Goal: Information Seeking & Learning: Learn about a topic

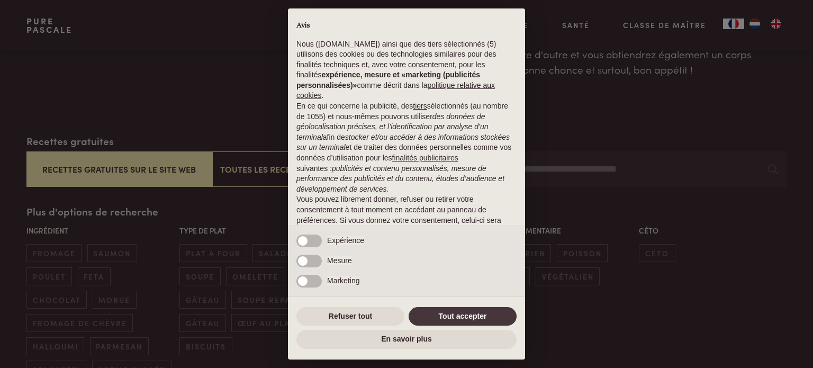
click at [734, 22] on div "× Avis Nous (purepascale.com) ainsi que des tiers sélectionnés (5) utilisons de…" at bounding box center [406, 184] width 813 height 368
click at [342, 316] on button "Refuser tout" at bounding box center [351, 316] width 108 height 19
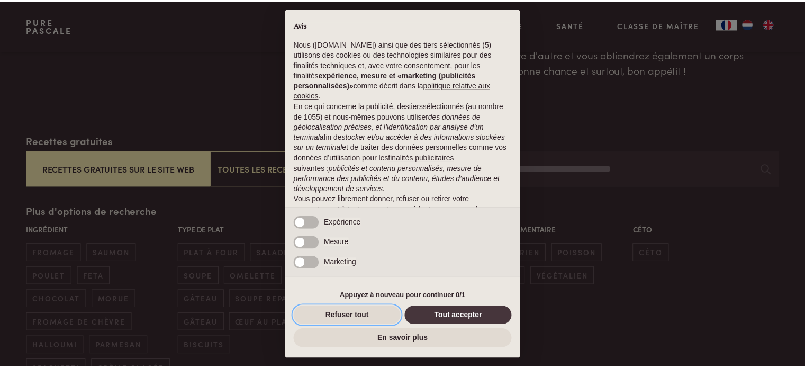
scroll to position [68, 0]
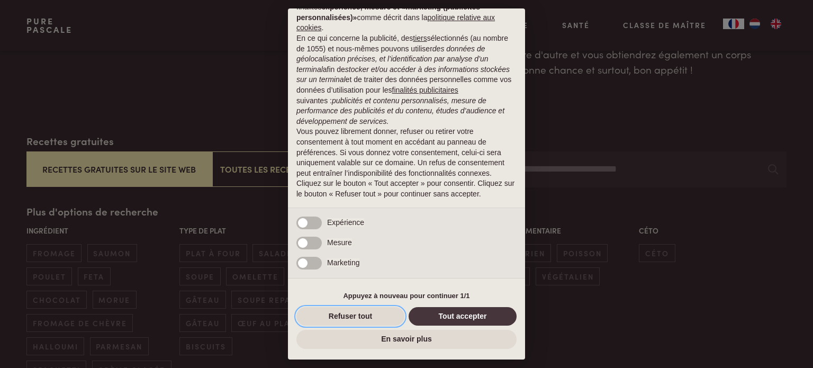
click at [345, 315] on button "Refuser tout" at bounding box center [351, 316] width 108 height 19
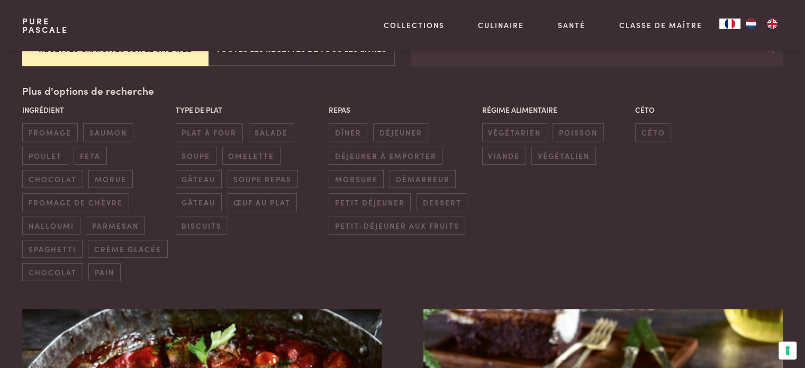
scroll to position [115, 0]
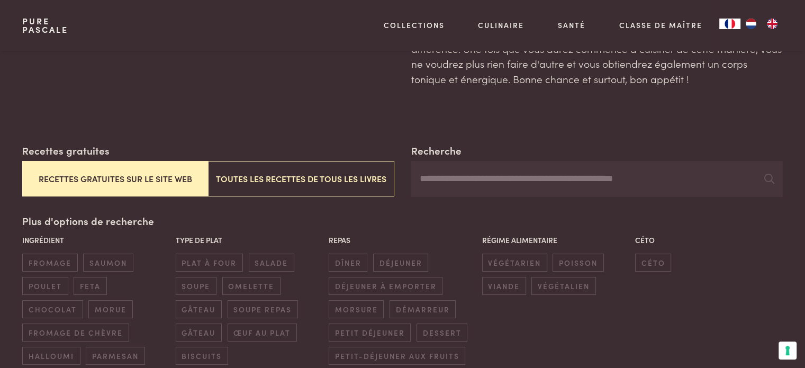
click at [481, 178] on input "Recherche" at bounding box center [597, 179] width 372 height 36
type input "**********"
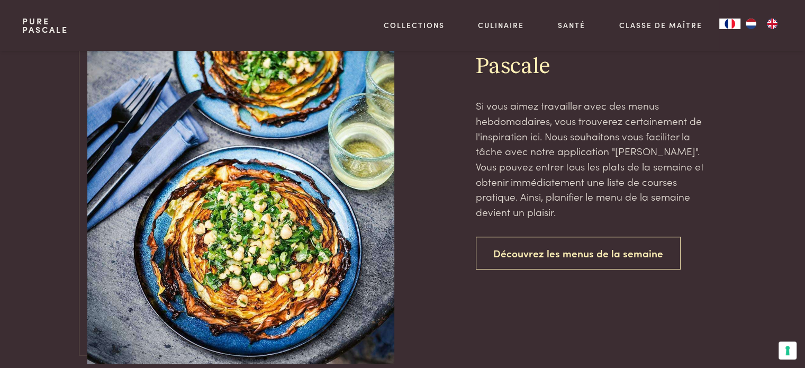
scroll to position [770, 0]
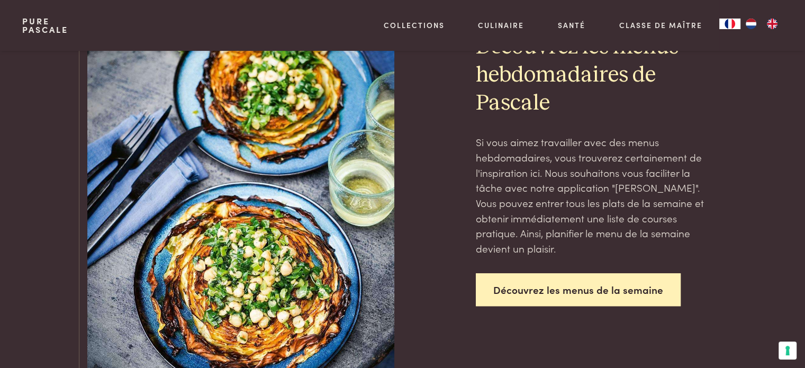
click at [564, 289] on link "Découvrez les menus de la semaine" at bounding box center [578, 289] width 205 height 33
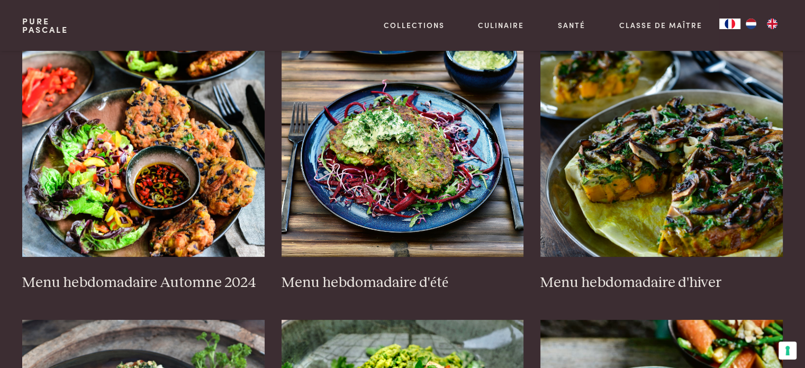
scroll to position [275, 0]
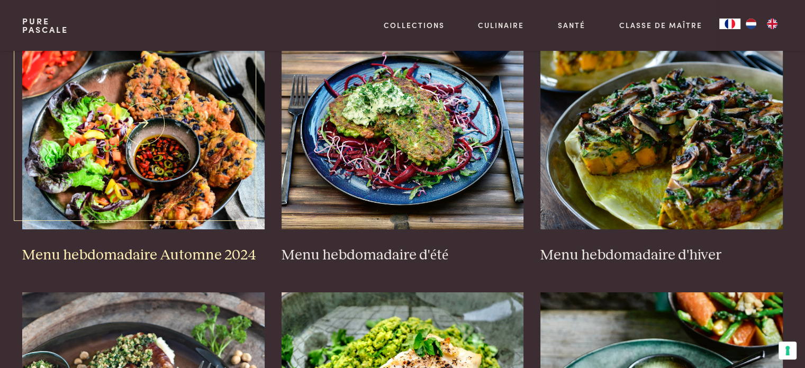
click at [182, 252] on h3 "Menu hebdomadaire Automne 2024" at bounding box center [143, 255] width 243 height 19
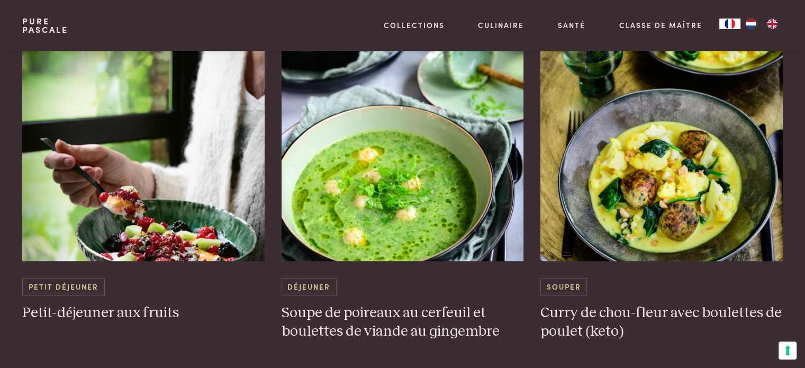
scroll to position [689, 0]
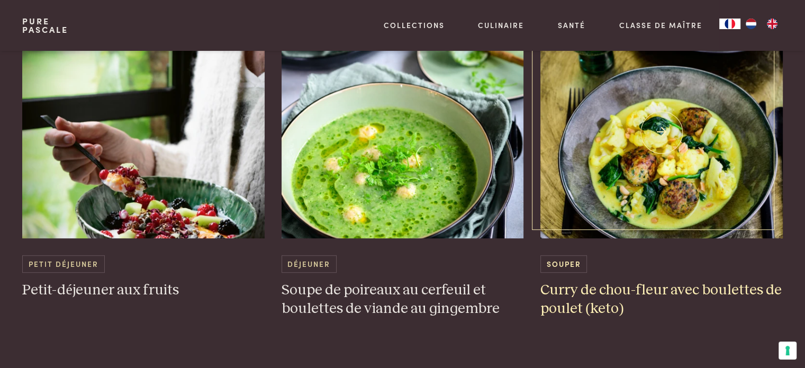
click at [630, 288] on h3 "Curry de chou-fleur avec boulettes de poulet (keto)" at bounding box center [662, 299] width 243 height 37
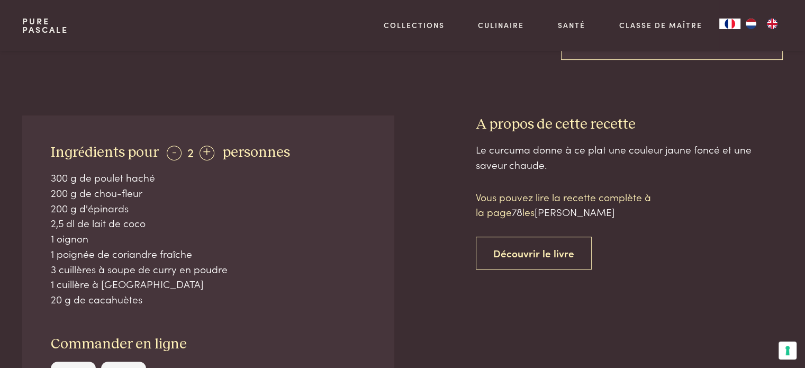
scroll to position [378, 0]
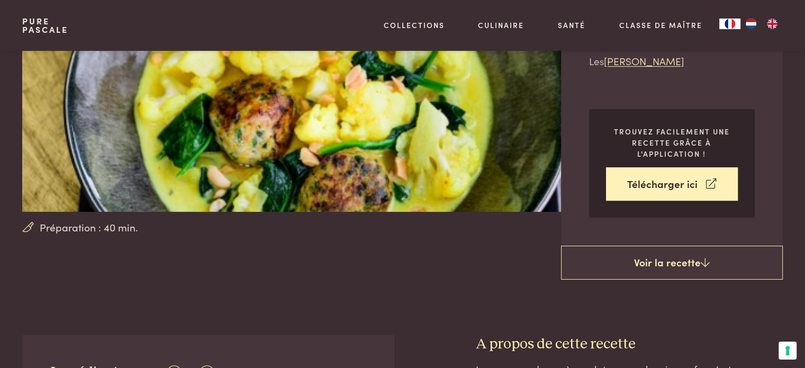
scroll to position [164, 0]
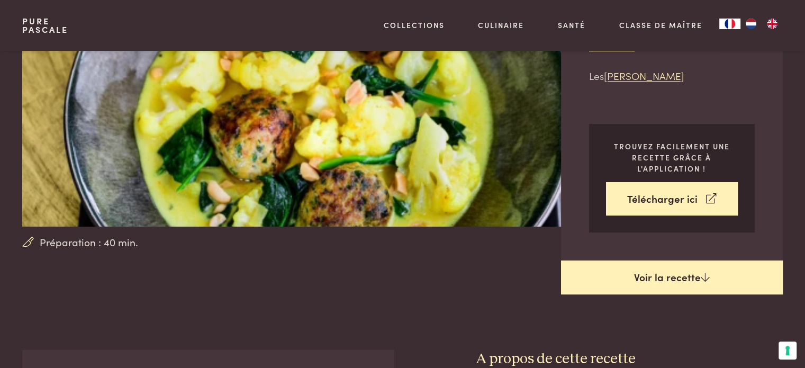
click at [682, 261] on link "Voir la recette" at bounding box center [672, 278] width 222 height 34
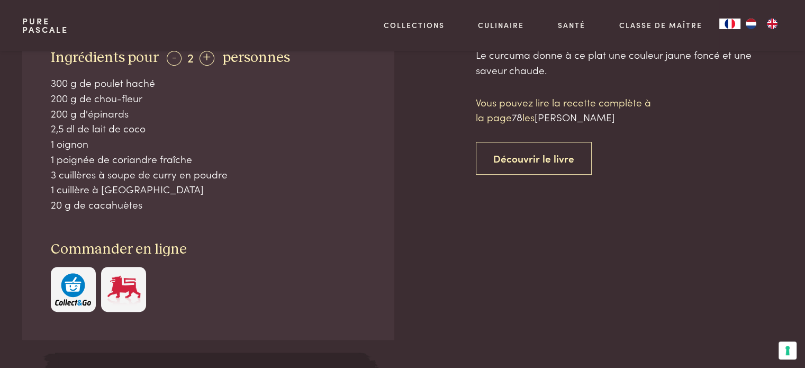
scroll to position [495, 0]
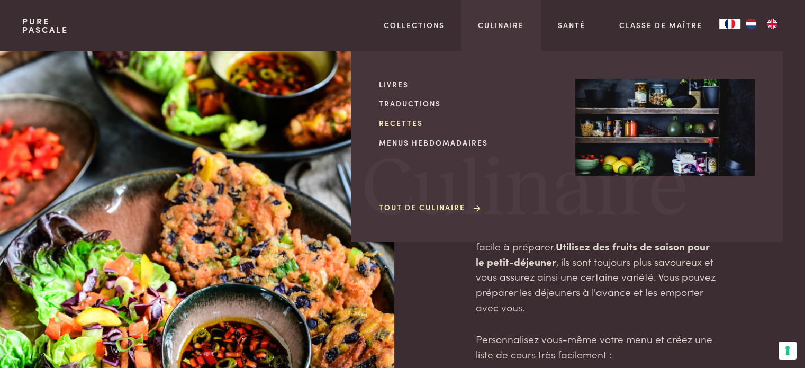
click at [397, 120] on link "Recettes" at bounding box center [469, 123] width 180 height 11
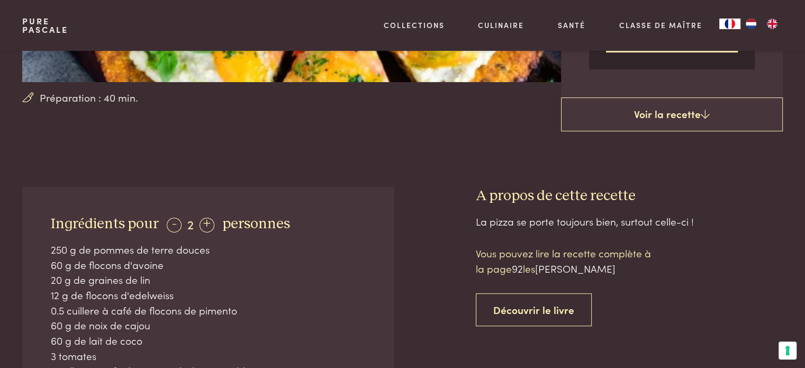
scroll to position [311, 0]
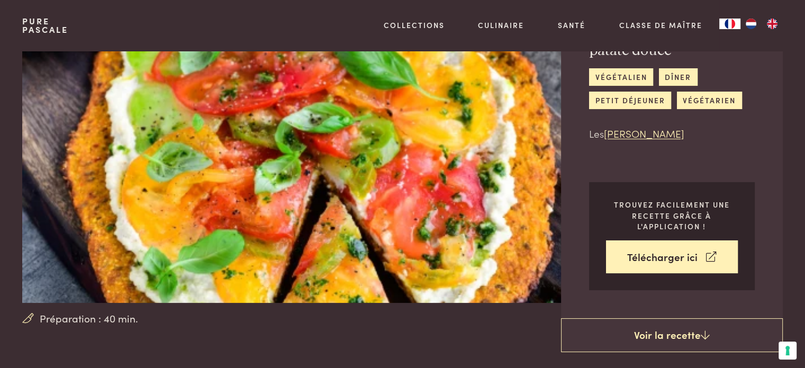
scroll to position [0, 0]
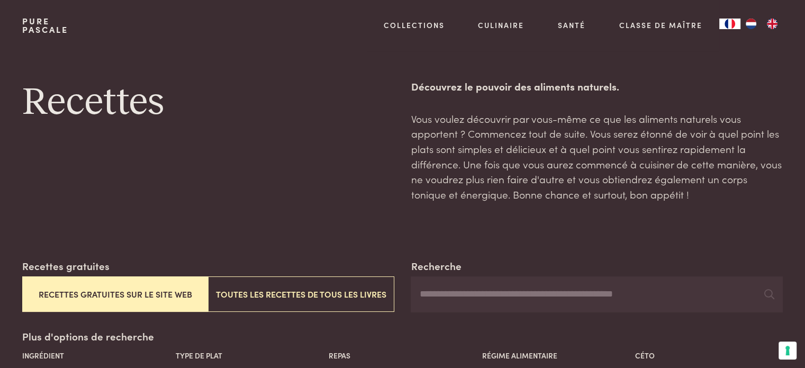
click at [425, 294] on input "Recherche" at bounding box center [597, 294] width 372 height 36
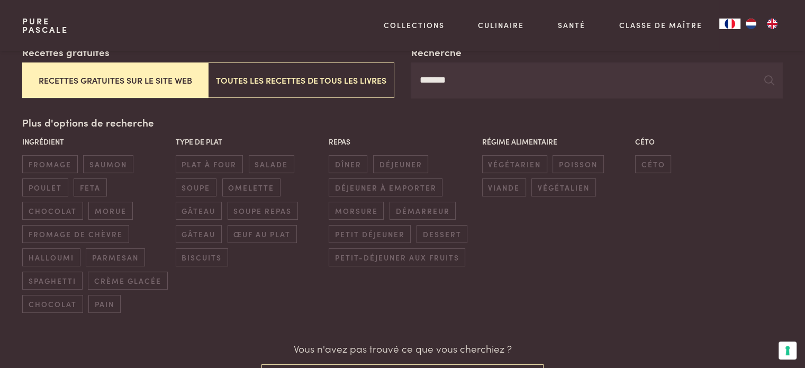
scroll to position [160, 0]
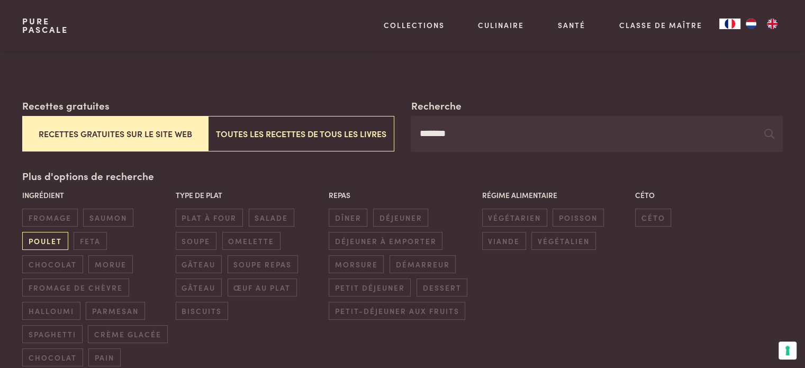
click at [40, 236] on span "poulet" at bounding box center [45, 240] width 46 height 17
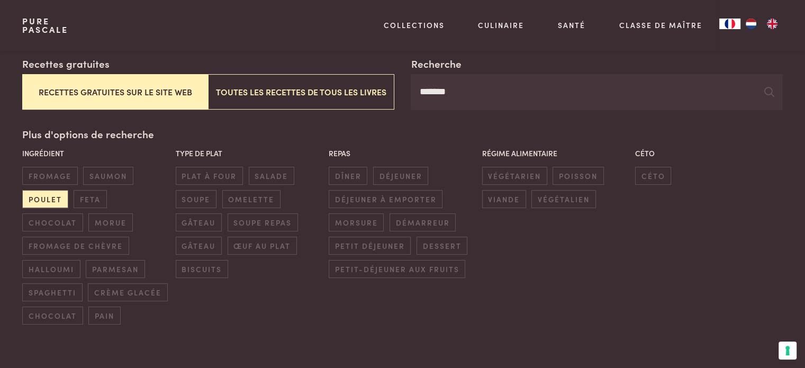
scroll to position [212, 0]
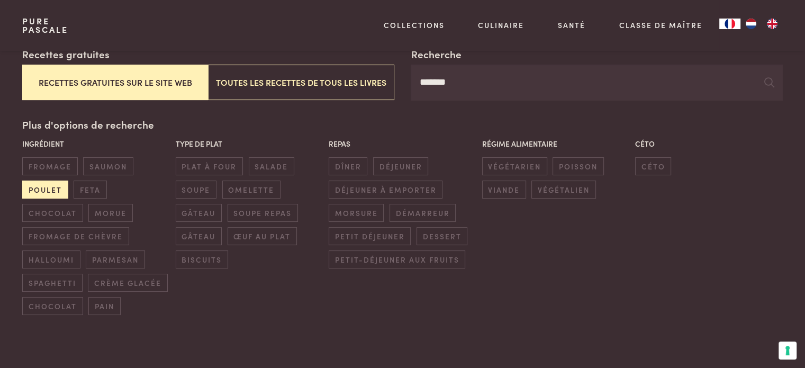
drag, startPoint x: 44, startPoint y: 186, endPoint x: 34, endPoint y: 188, distance: 10.3
click at [34, 188] on span "poulet" at bounding box center [45, 189] width 46 height 17
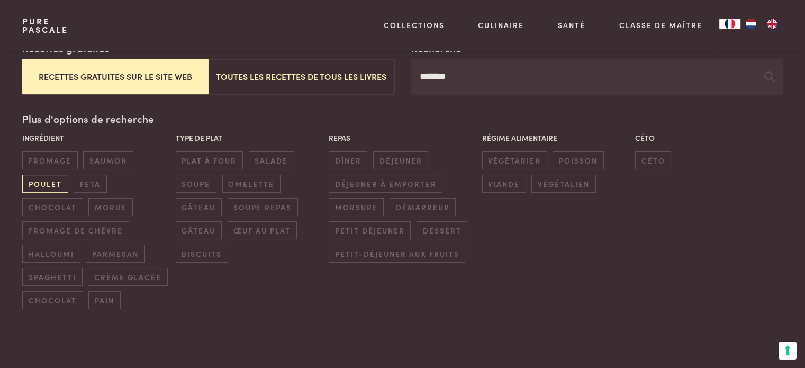
click at [34, 188] on div "Ingrédient fromage saumon poulet feta chocolat morue fromage de chèvre halloumi…" at bounding box center [96, 220] width 153 height 182
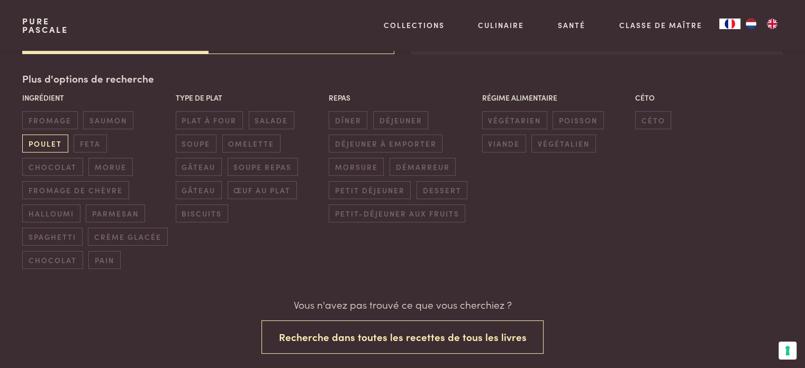
scroll to position [258, 0]
drag, startPoint x: 804, startPoint y: 50, endPoint x: 804, endPoint y: 84, distance: 33.4
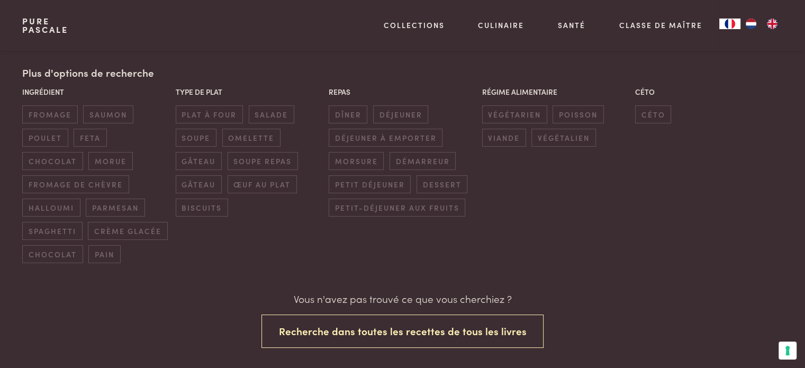
scroll to position [299, 0]
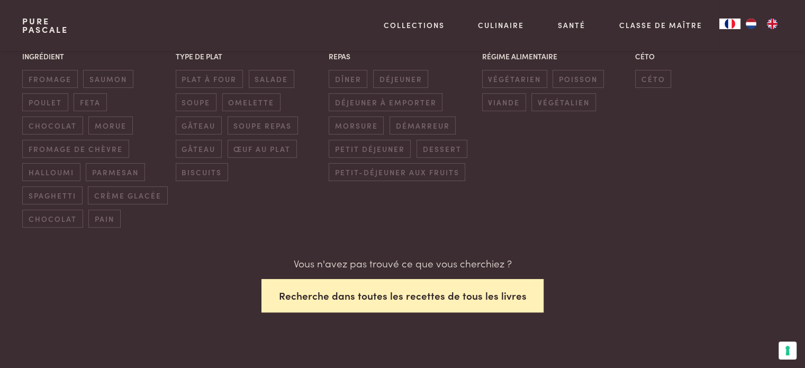
click at [378, 294] on button "Recherche dans toutes les recettes de tous les livres" at bounding box center [403, 295] width 283 height 33
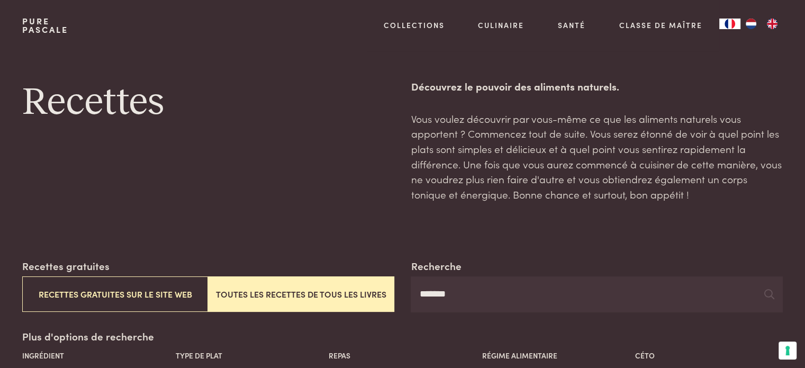
click at [464, 299] on input "*******" at bounding box center [597, 294] width 372 height 36
type input "******"
click at [770, 294] on icon at bounding box center [770, 294] width 10 height 10
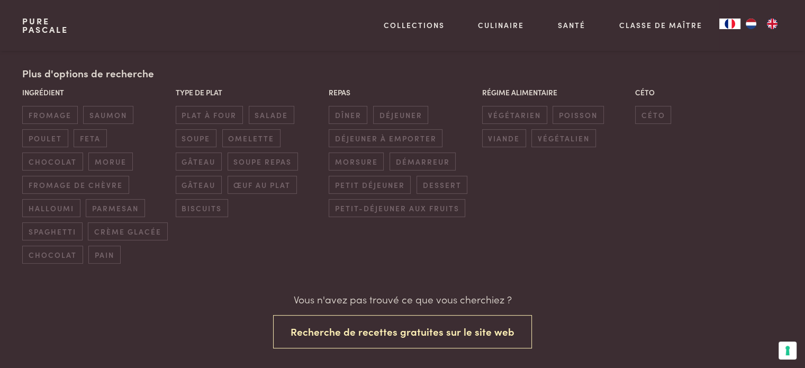
scroll to position [277, 0]
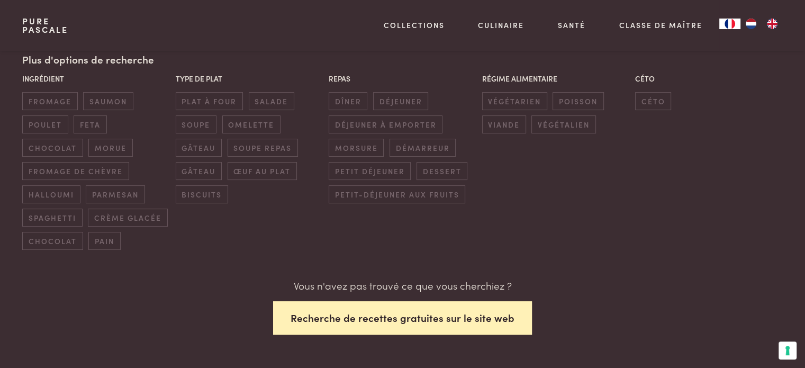
click at [415, 313] on button "Recherche de recettes gratuites sur le site web" at bounding box center [402, 317] width 259 height 33
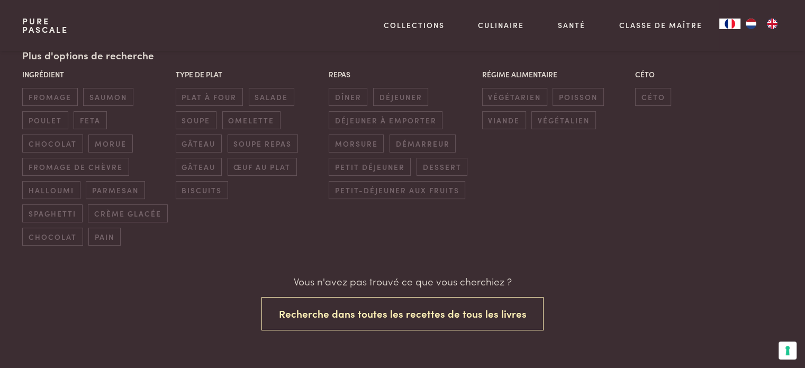
scroll to position [286, 0]
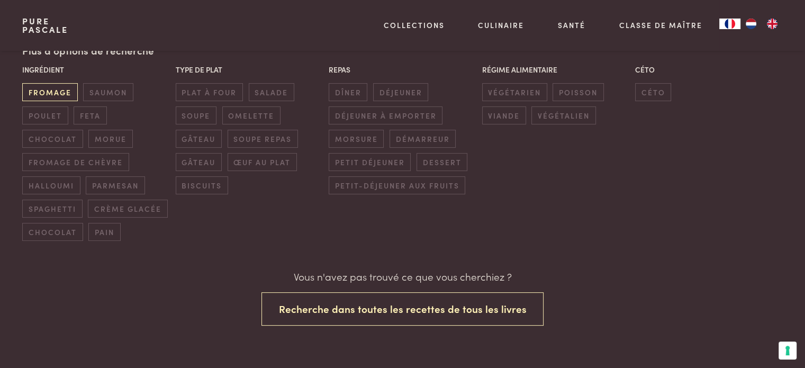
click at [47, 91] on span "fromage" at bounding box center [49, 91] width 55 height 17
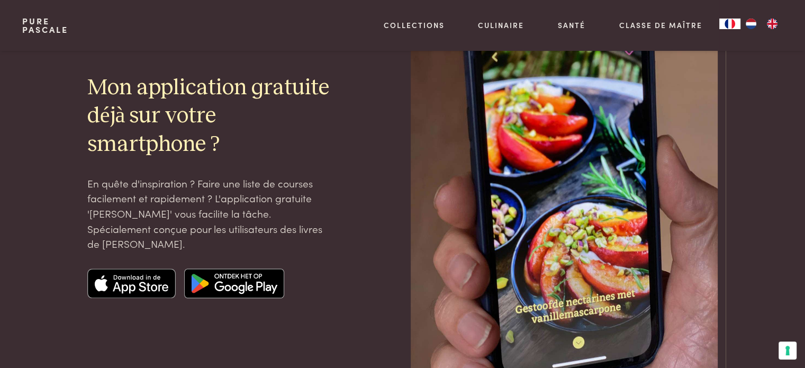
scroll to position [0, 0]
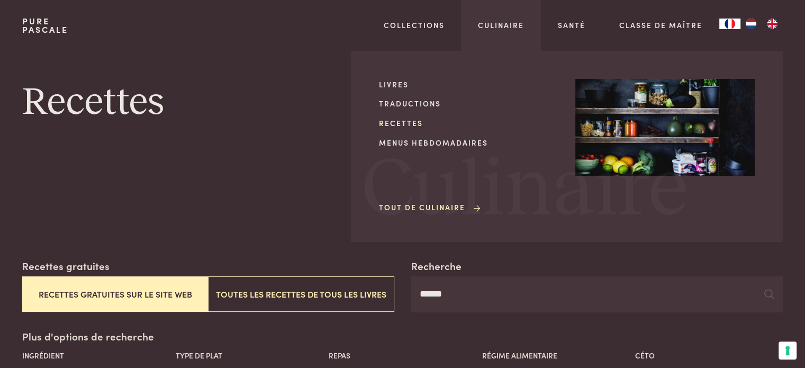
click at [402, 124] on link "Recettes" at bounding box center [469, 123] width 180 height 11
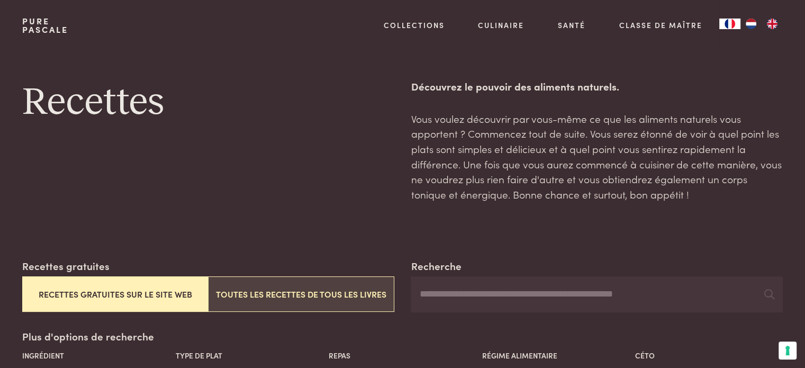
click at [290, 291] on button "Toutes les recettes de tous les livres" at bounding box center [301, 293] width 186 height 35
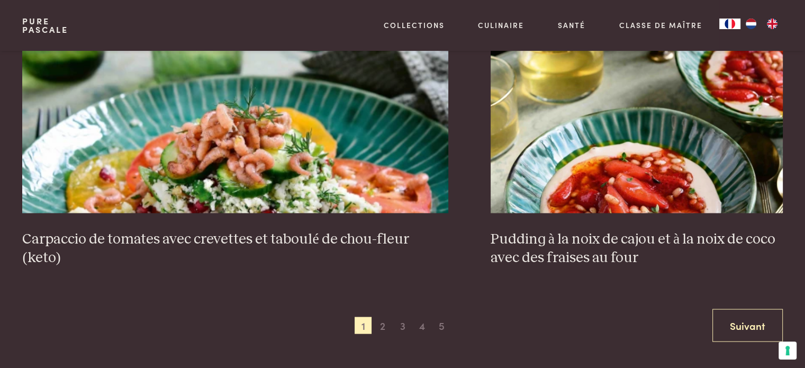
scroll to position [2041, 0]
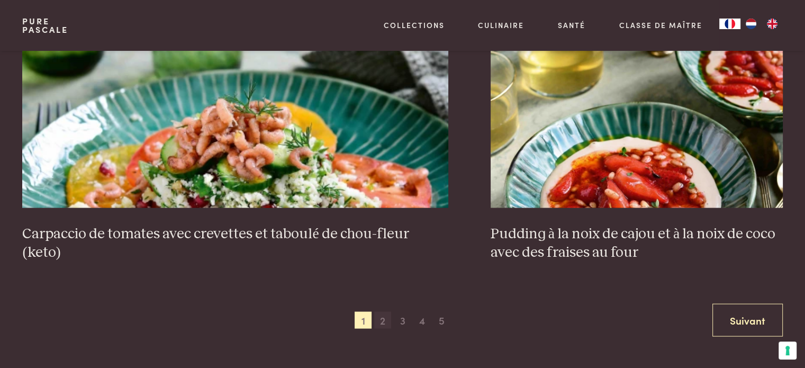
click at [388, 318] on span "2" at bounding box center [382, 320] width 17 height 17
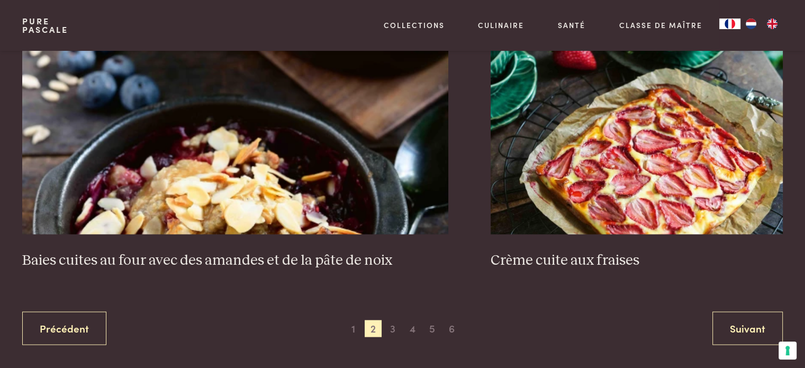
scroll to position [2020, 0]
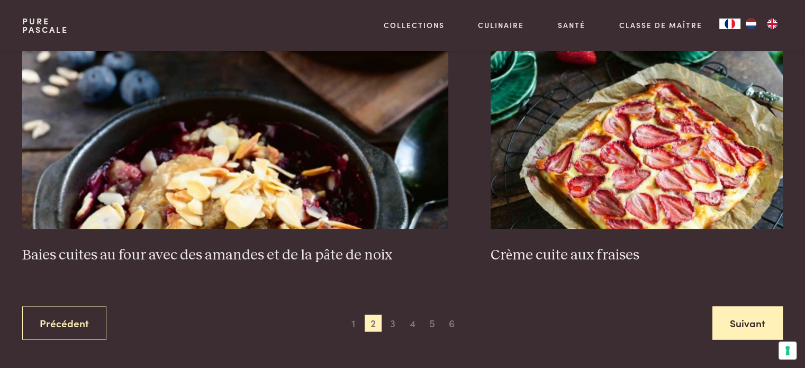
click at [733, 321] on link "Suivant" at bounding box center [748, 323] width 70 height 33
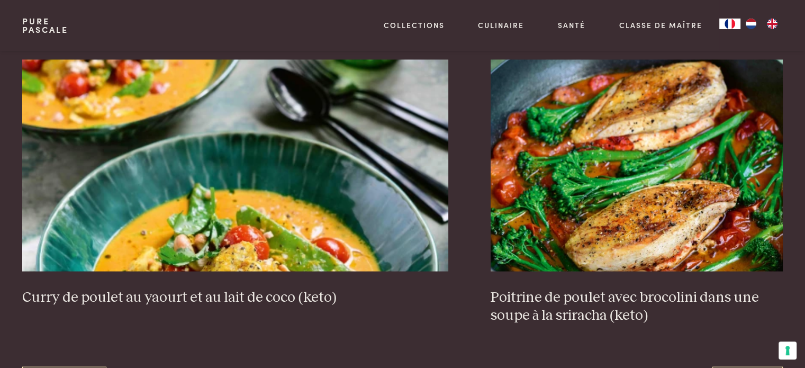
scroll to position [1985, 0]
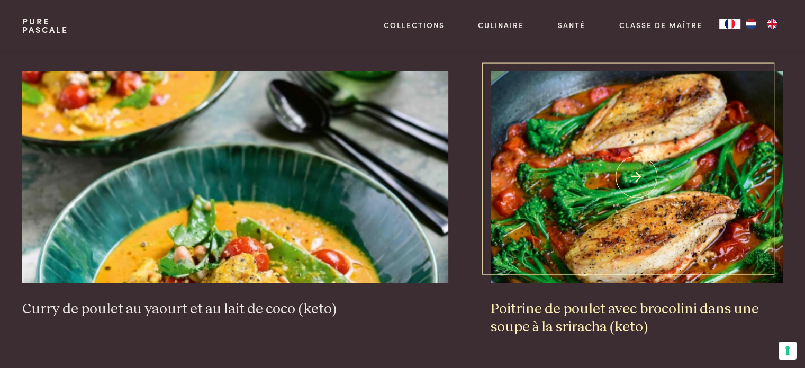
click at [635, 173] on img at bounding box center [637, 177] width 292 height 212
